Goal: Use online tool/utility: Utilize a website feature to perform a specific function

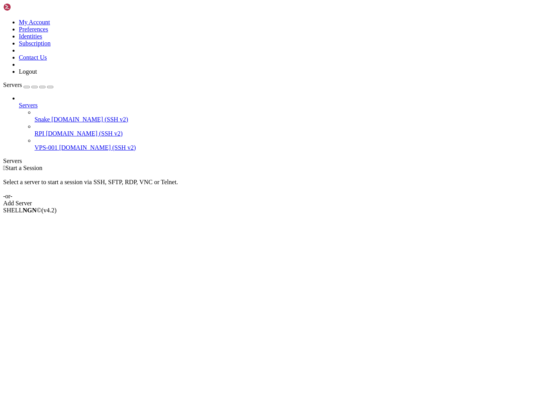
click at [34, 116] on link "Snake [DOMAIN_NAME] (SSH v2)" at bounding box center [293, 119] width 519 height 7
click at [51, 116] on span "[DOMAIN_NAME] (SSH v2)" at bounding box center [89, 119] width 77 height 7
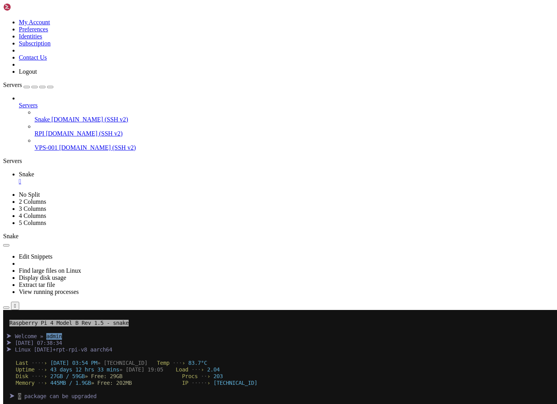
paste textarea "[URL]"
type textarea "[URL]"
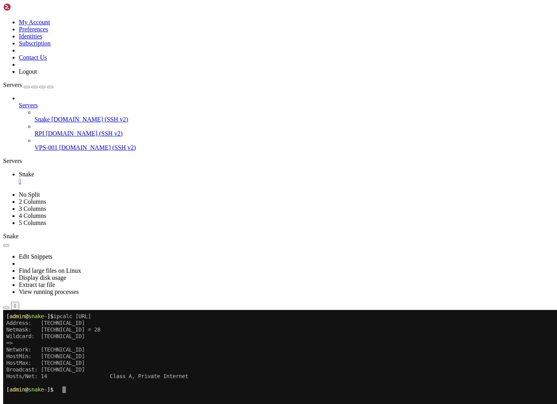
click at [139, 386] on x-row at bounding box center [231, 383] width 451 height 7
click at [21, 365] on x-row "HostMax: [TECHNICAL_ID]" at bounding box center [231, 363] width 451 height 7
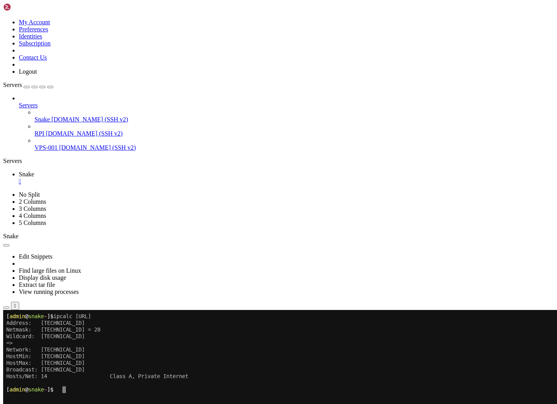
click at [112, 393] on x-row at bounding box center [231, 396] width 451 height 7
drag, startPoint x: 84, startPoint y: 492, endPoint x: 136, endPoint y: 461, distance: 61.3
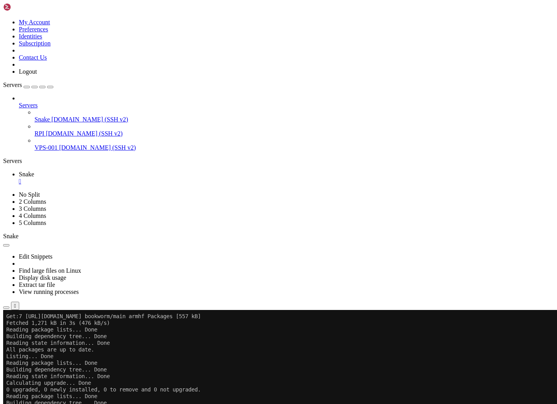
scroll to position [173, 0]
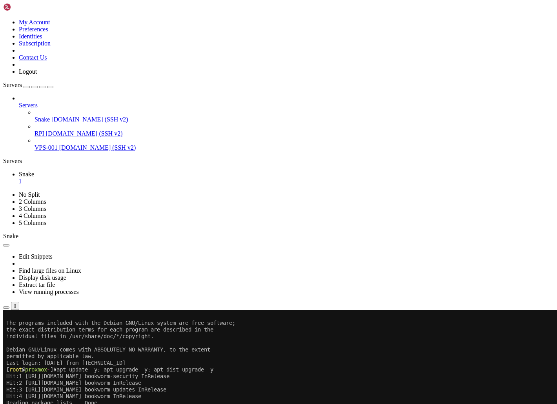
scroll to position [533, 0]
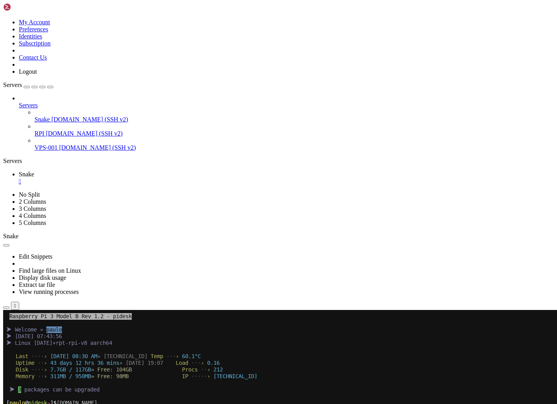
scroll to position [20, 0]
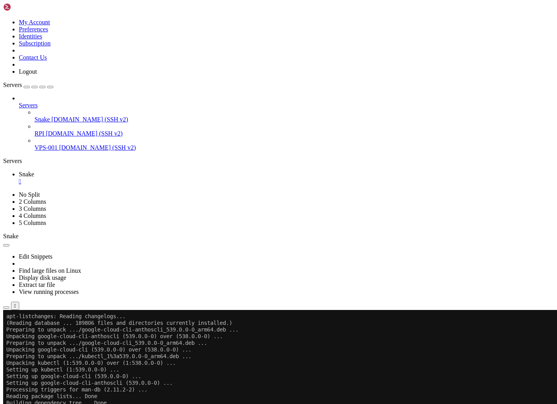
scroll to position [347, 0]
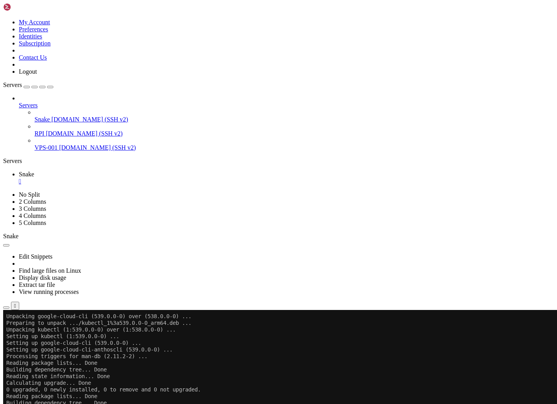
scroll to position [0, 0]
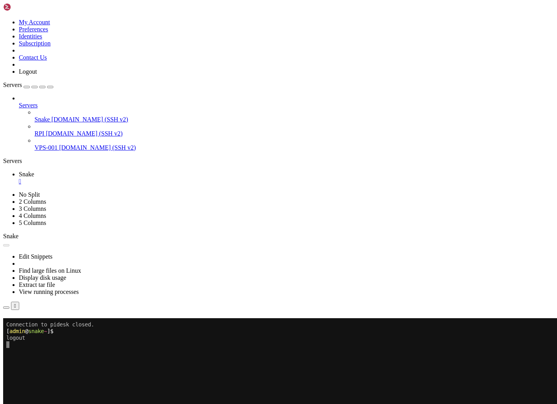
click at [134, 178] on div "" at bounding box center [286, 181] width 535 height 7
